Goal: Transaction & Acquisition: Purchase product/service

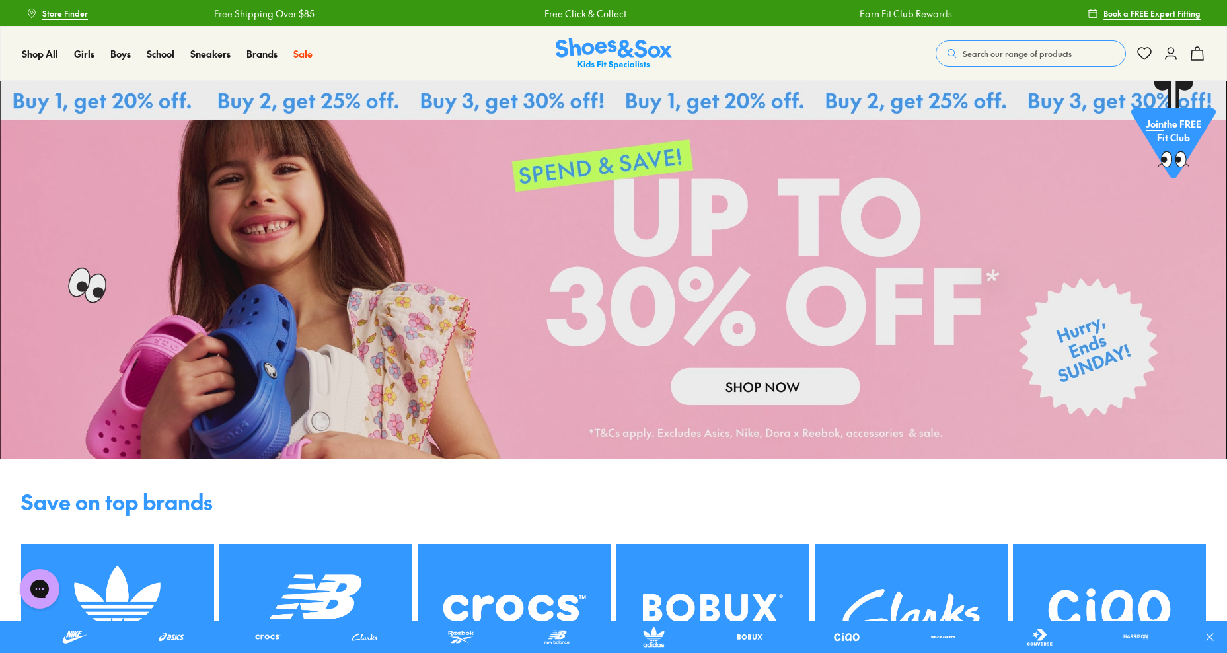
click at [1181, 122] on p "Join the FREE Fit Club" at bounding box center [1173, 130] width 85 height 49
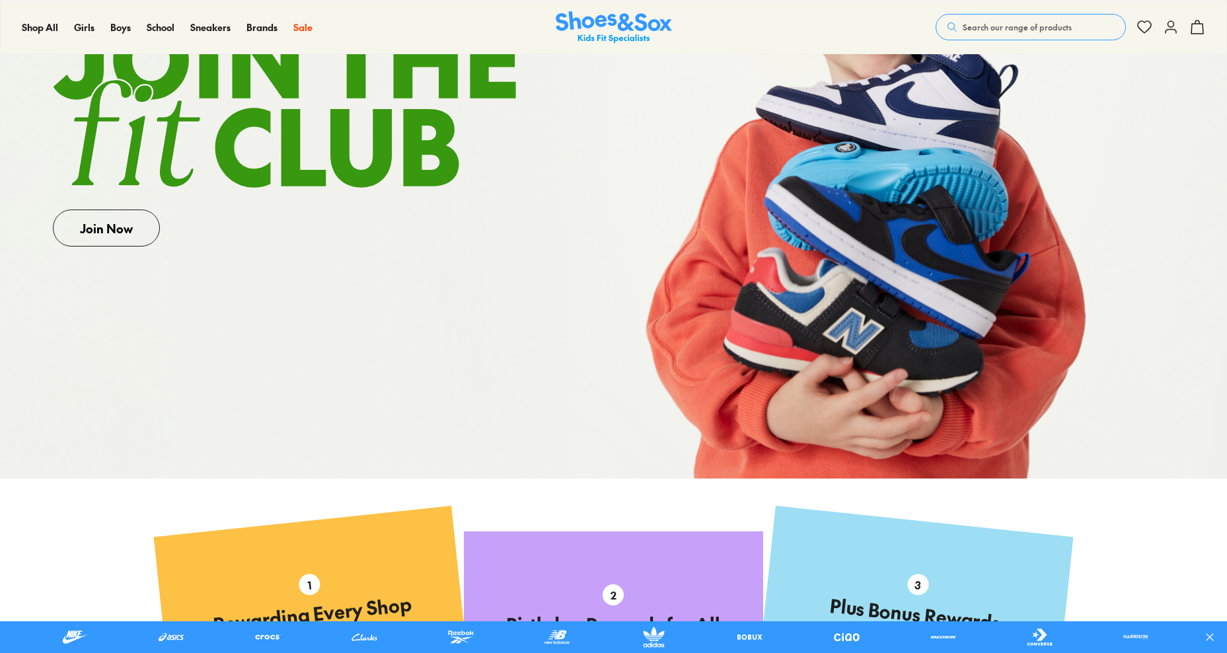
scroll to position [330, 0]
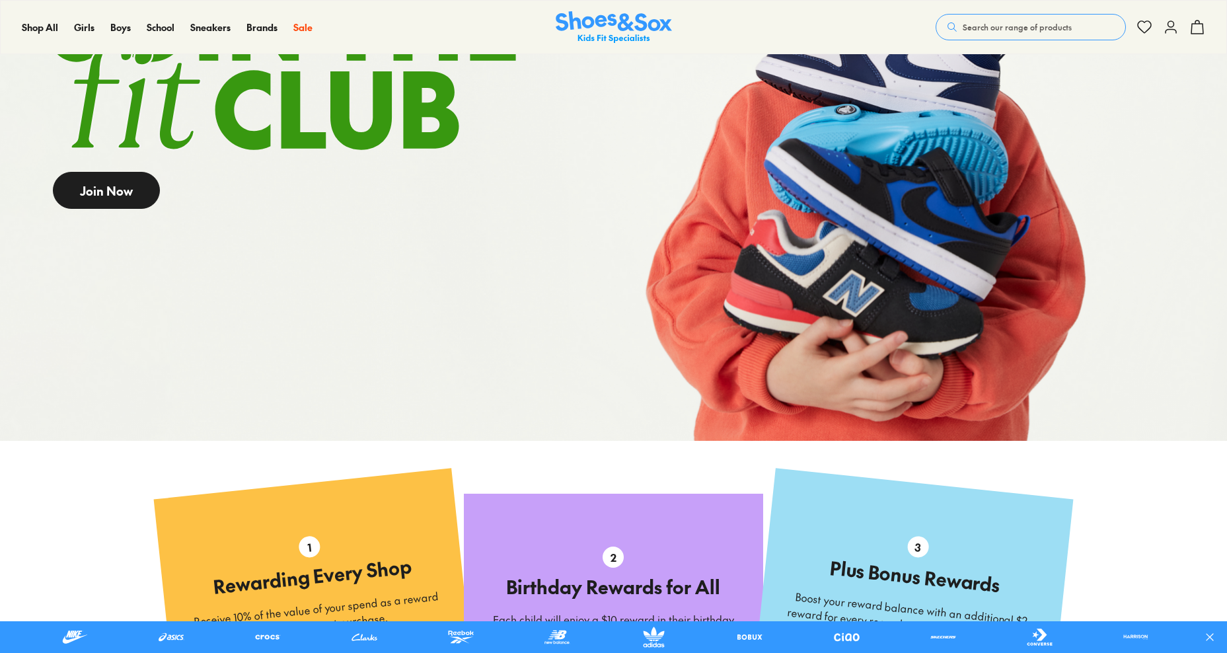
click at [85, 188] on link "Join Now" at bounding box center [106, 190] width 107 height 37
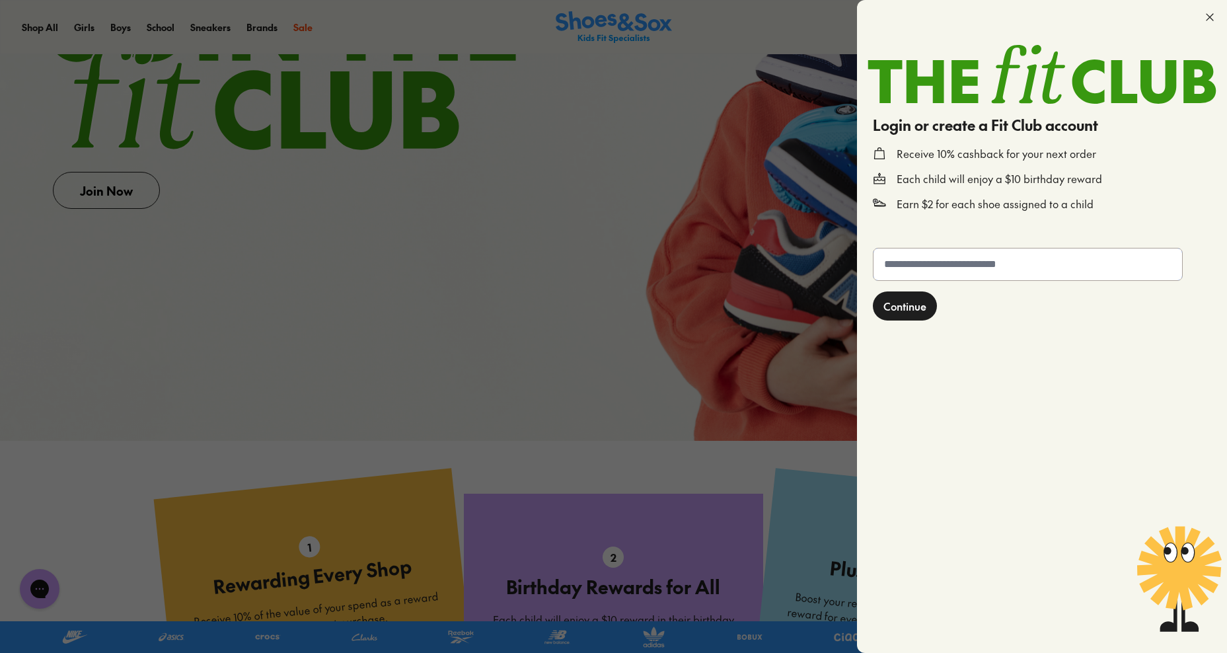
click at [921, 260] on input "text" at bounding box center [1028, 264] width 309 height 32
type input "**********"
click at [925, 309] on span "Continue" at bounding box center [905, 307] width 43 height 16
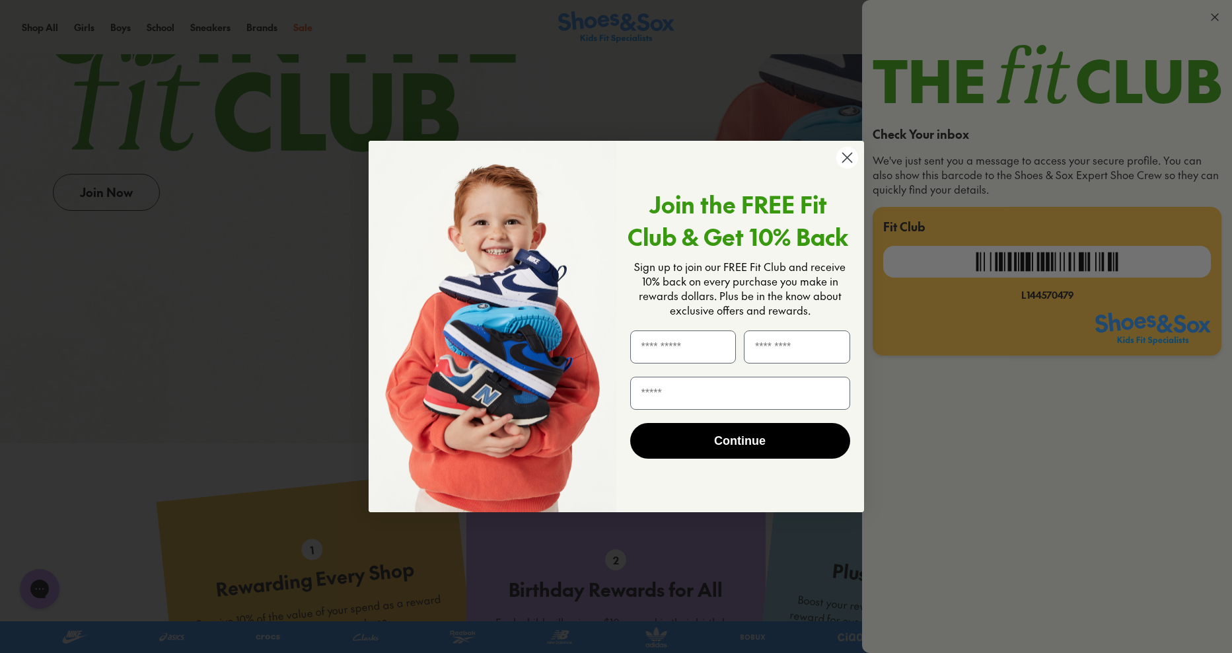
click at [848, 160] on circle "Close dialog" at bounding box center [847, 158] width 22 height 22
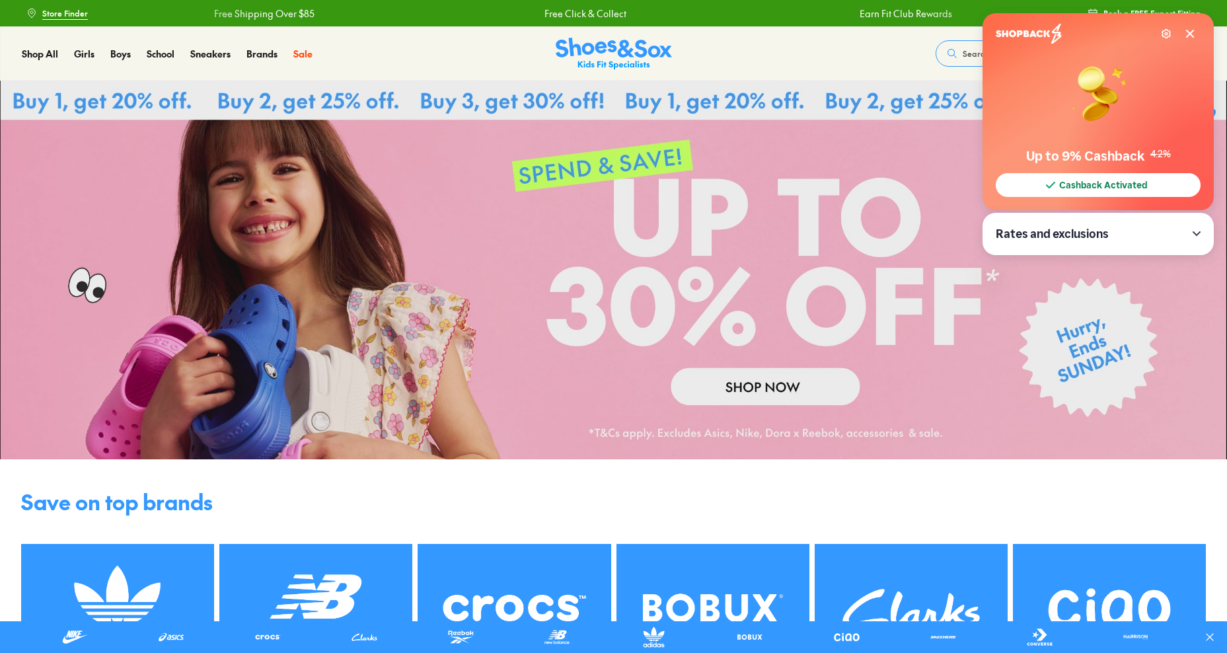
click at [757, 398] on link at bounding box center [613, 270] width 1227 height 379
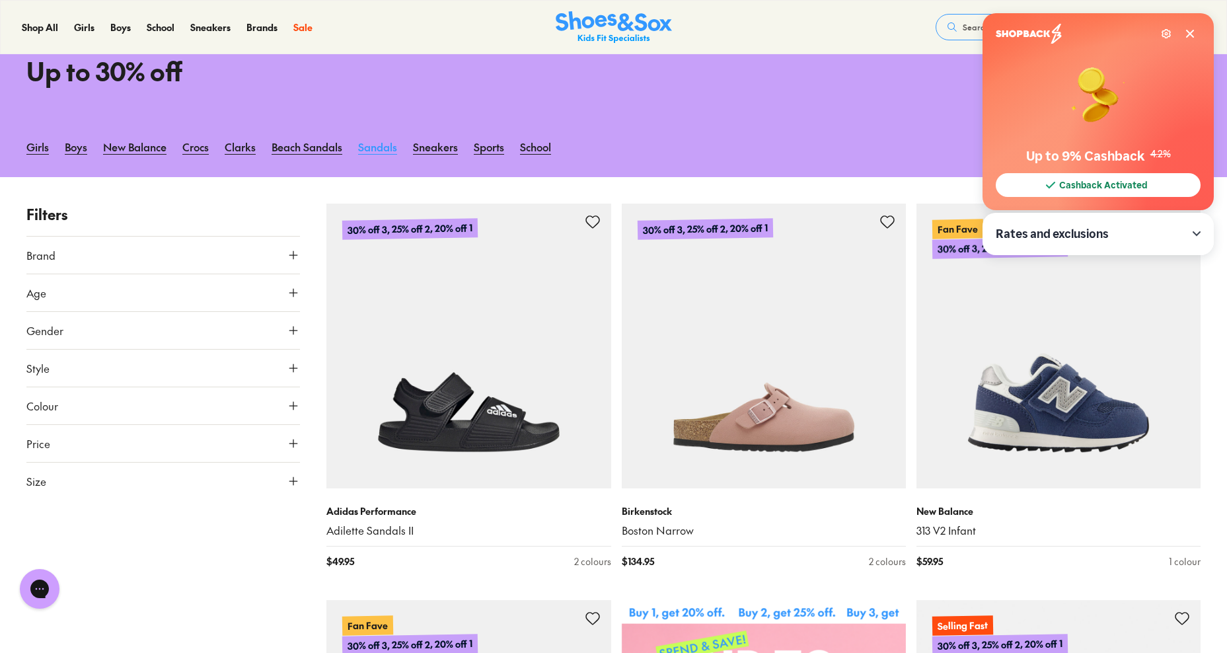
click at [385, 152] on link "Sandals" at bounding box center [377, 146] width 39 height 29
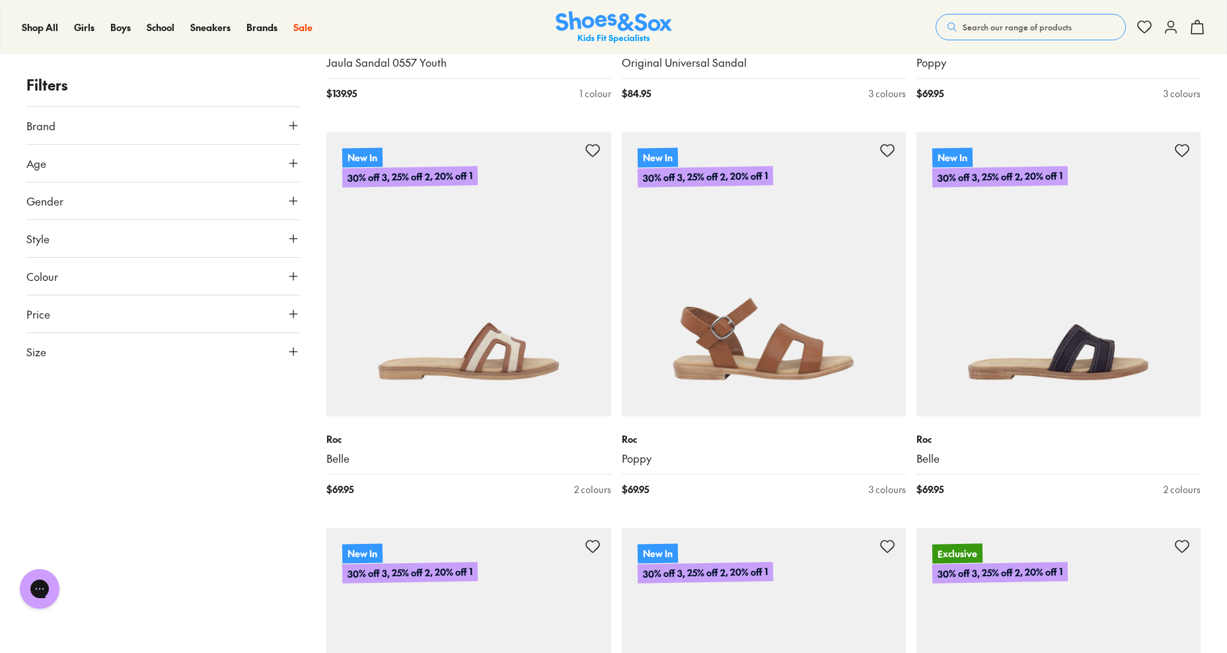
scroll to position [1784, 0]
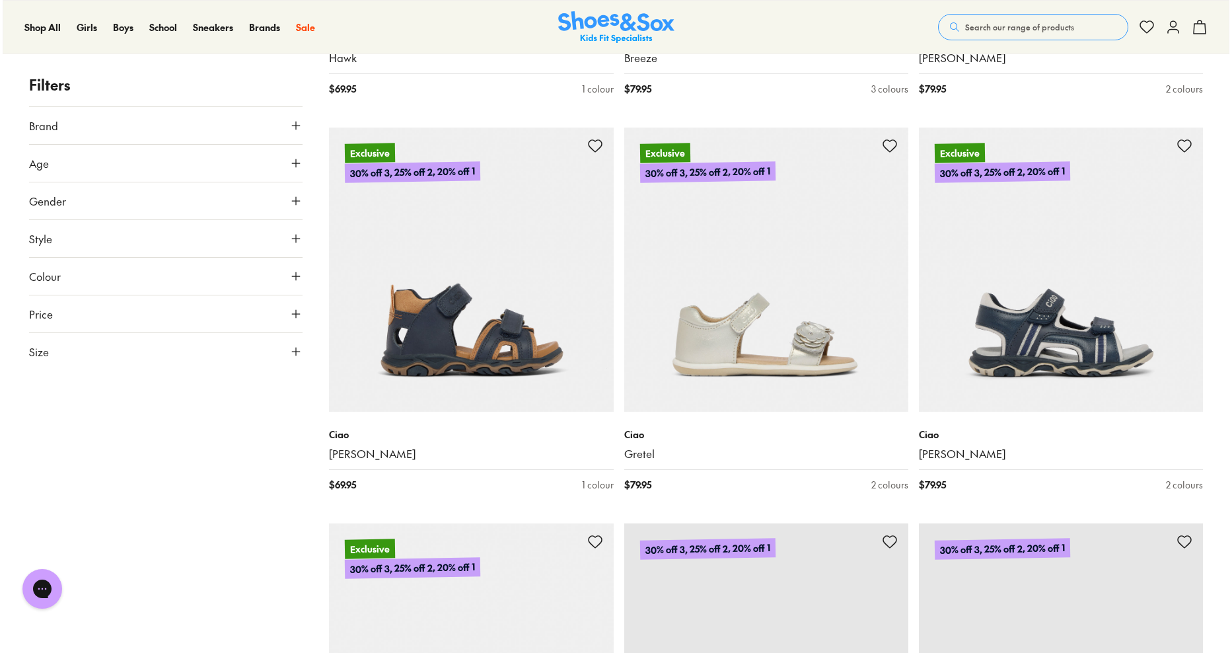
scroll to position [5303, 0]
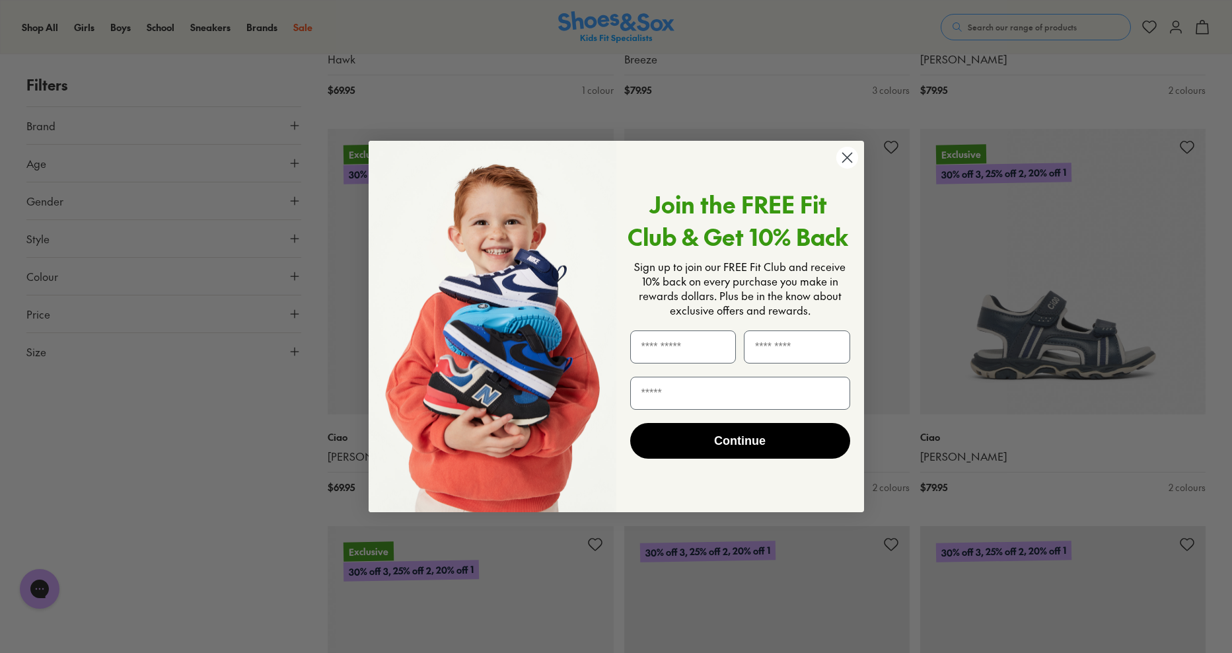
click at [860, 159] on div "Close dialog Join the FREE Fit Club & Get 10% Back Sign up to join our FREE Fit…" at bounding box center [617, 327] width 496 height 372
click at [847, 161] on circle "Close dialog" at bounding box center [847, 158] width 22 height 22
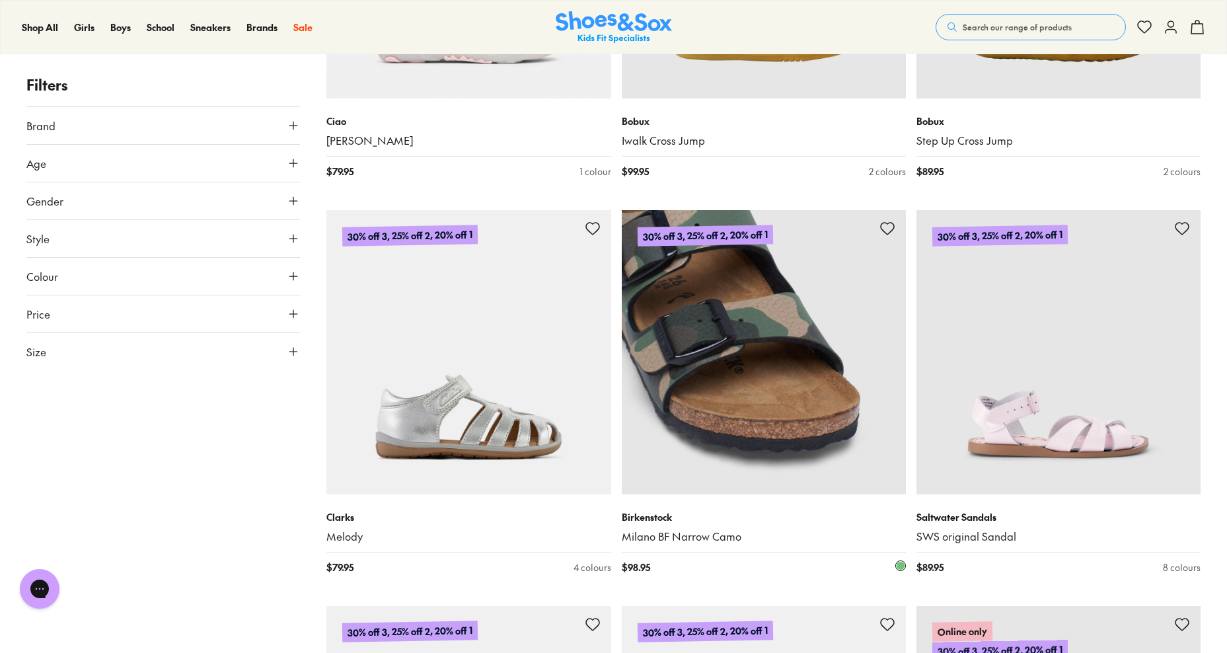
scroll to position [6212, 0]
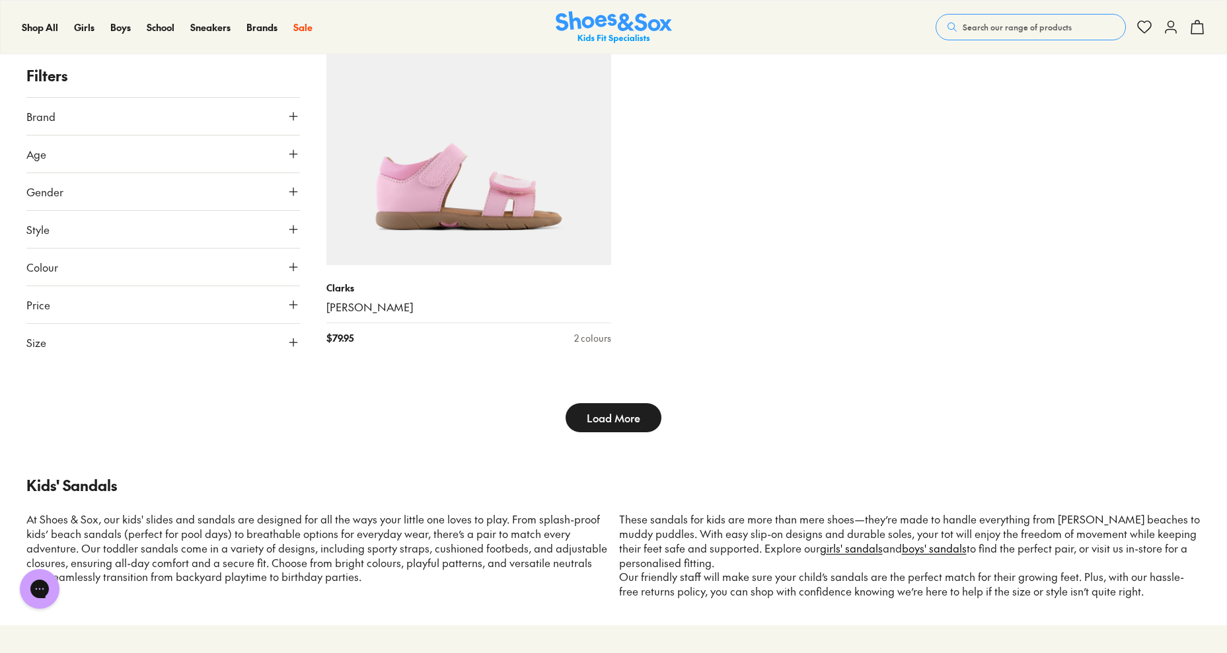
scroll to position [8657, 0]
type input "***"
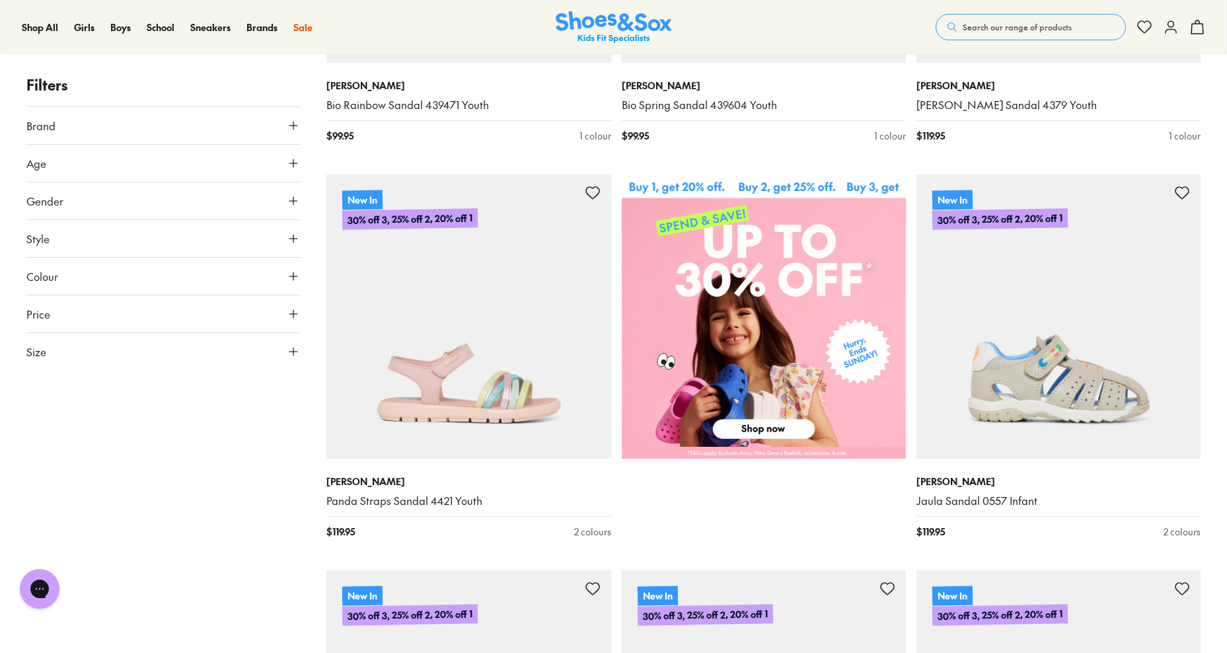
scroll to position [554, 0]
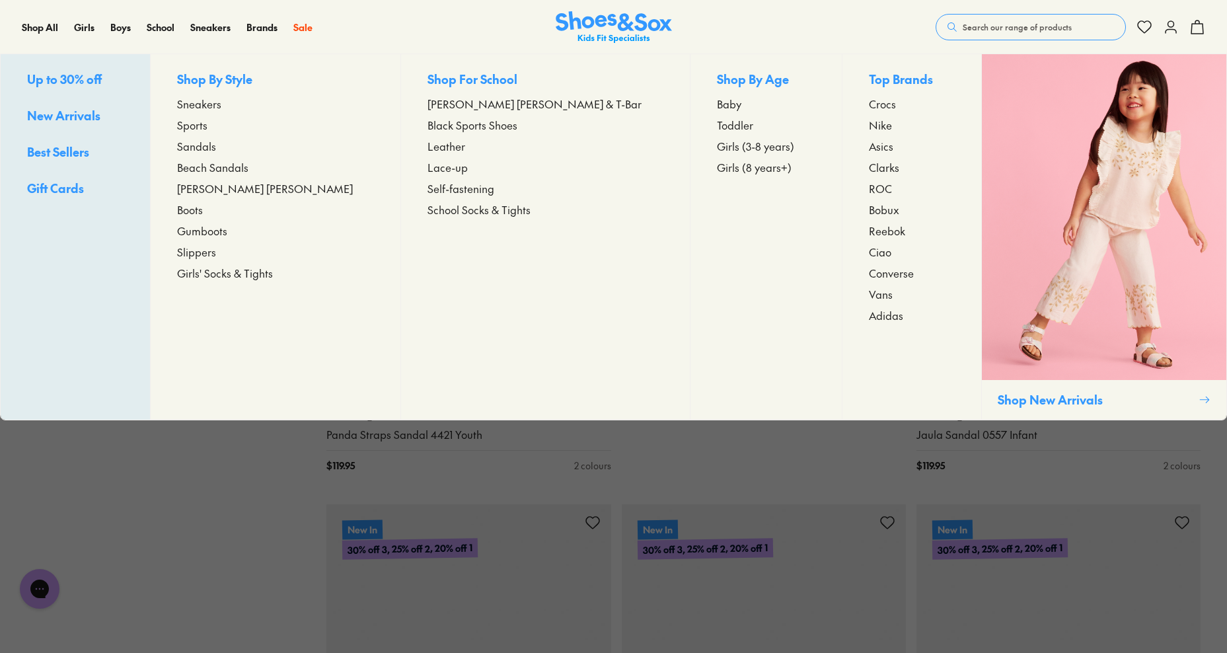
click at [242, 167] on span "Beach Sandals" at bounding box center [212, 167] width 71 height 16
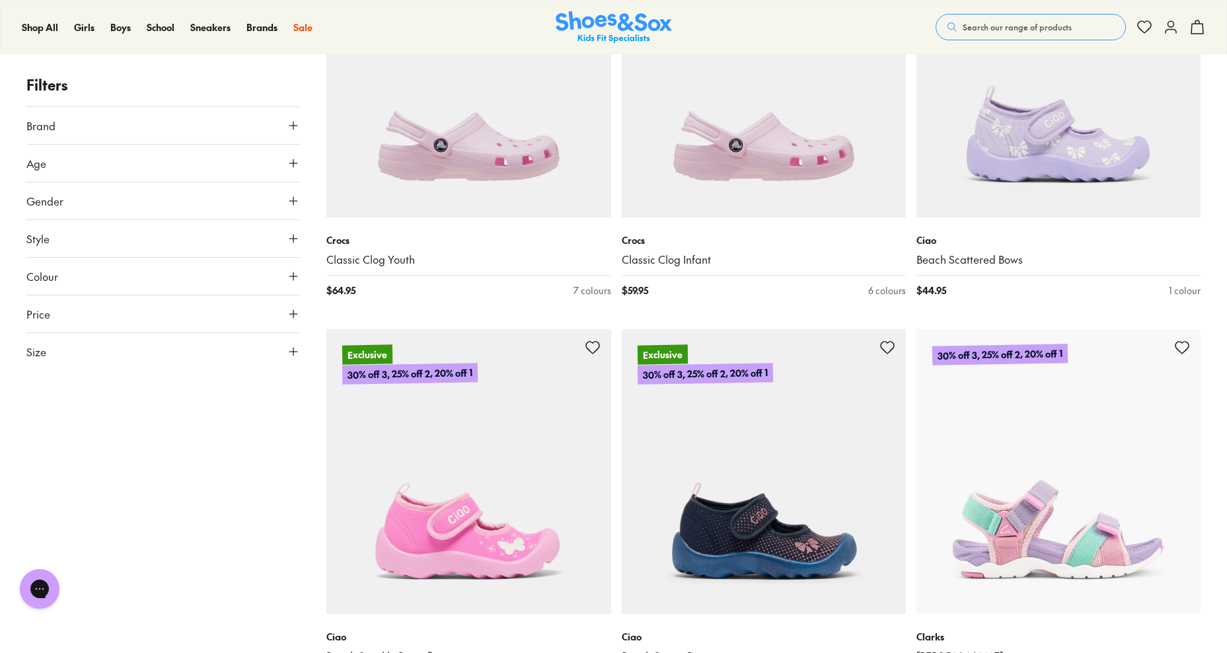
scroll to position [3106, 0]
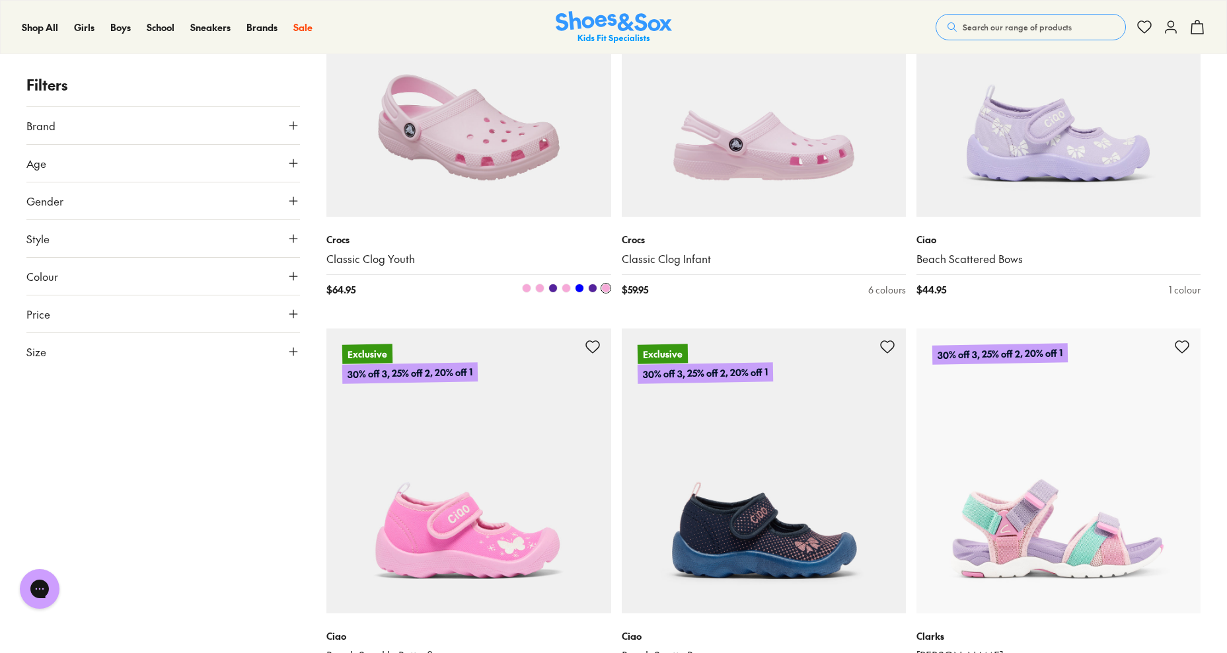
click at [553, 286] on span at bounding box center [552, 288] width 9 height 9
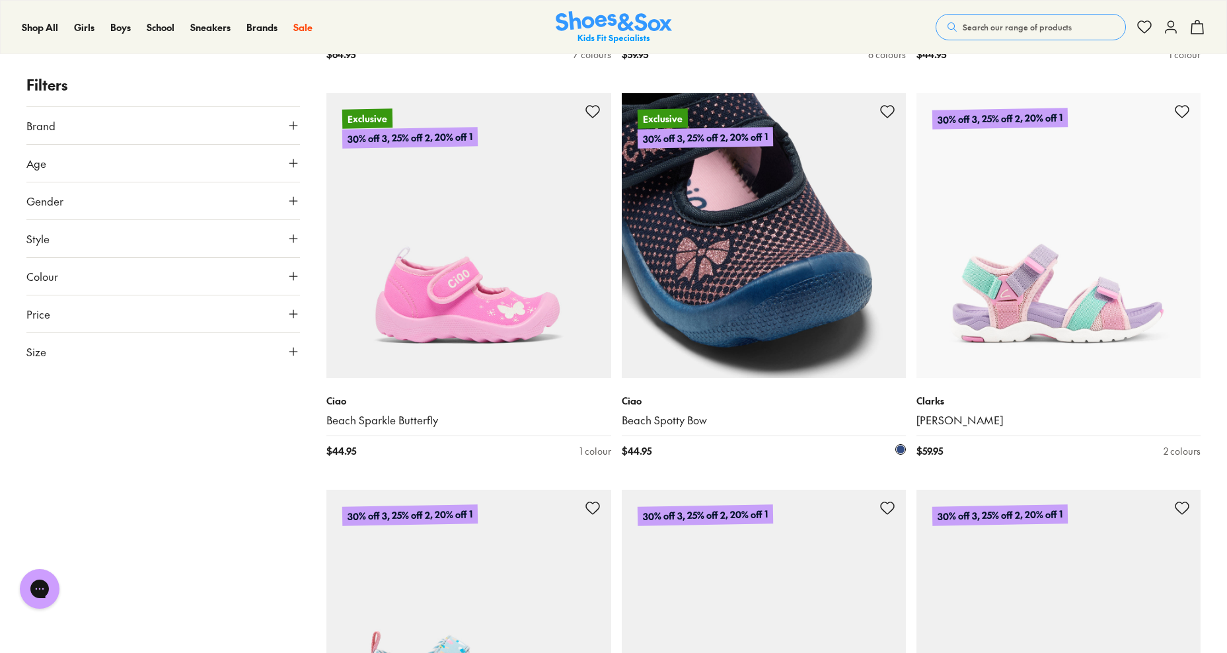
scroll to position [3370, 0]
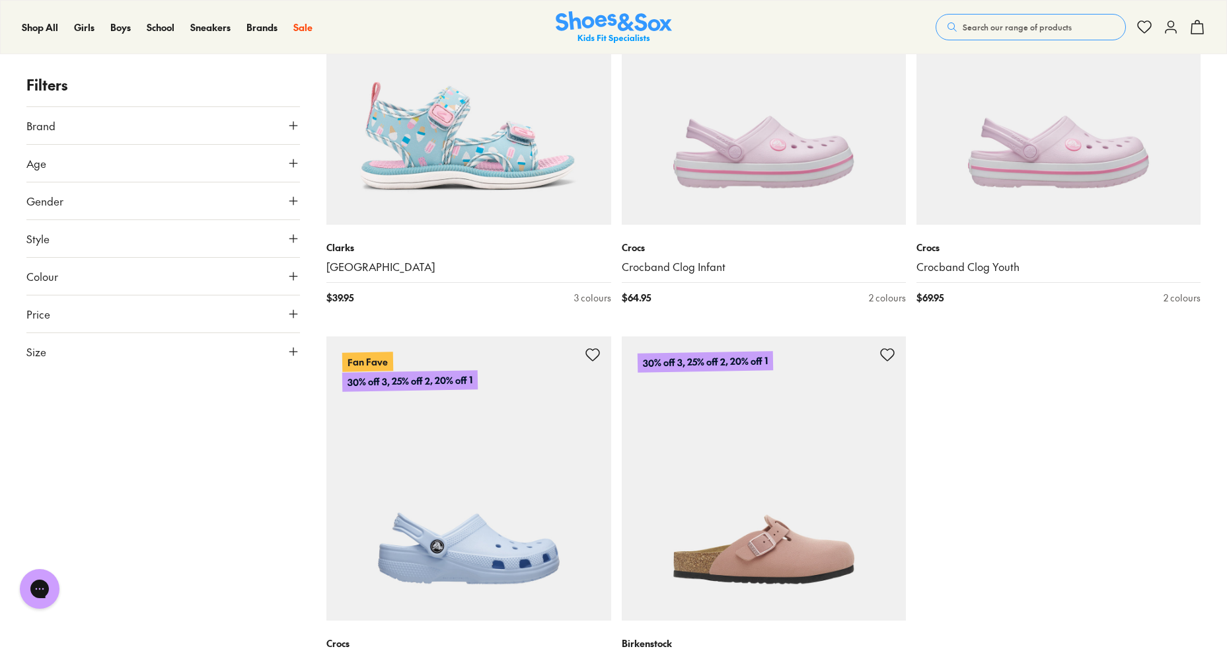
scroll to position [4031, 0]
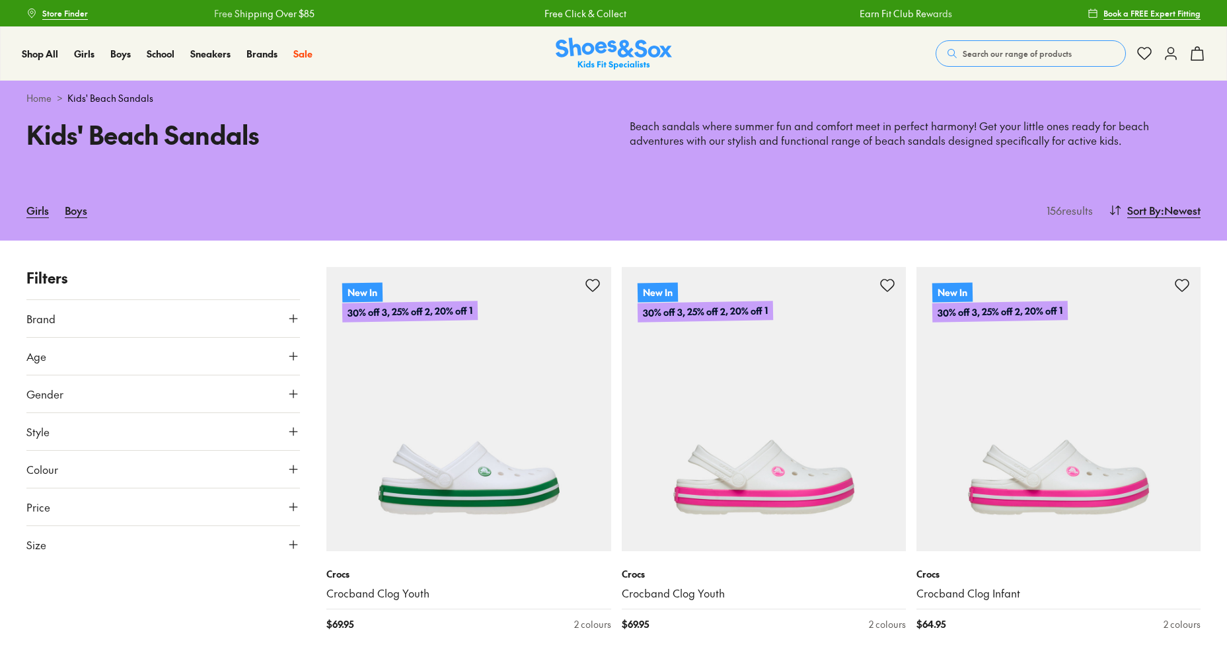
type input "***"
